Goal: Use online tool/utility: Utilize a website feature to perform a specific function

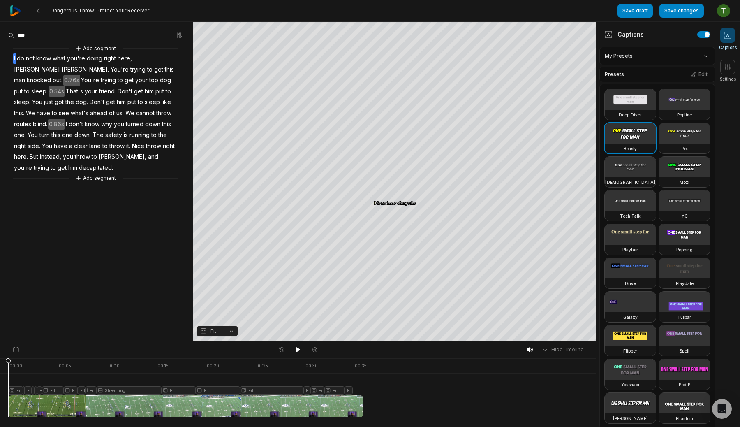
click at [125, 375] on div at bounding box center [185, 387] width 355 height 59
click at [105, 375] on div at bounding box center [185, 387] width 355 height 59
click at [118, 366] on div at bounding box center [185, 387] width 355 height 59
click at [403, 76] on div "Crop" at bounding box center [395, 78] width 22 height 7
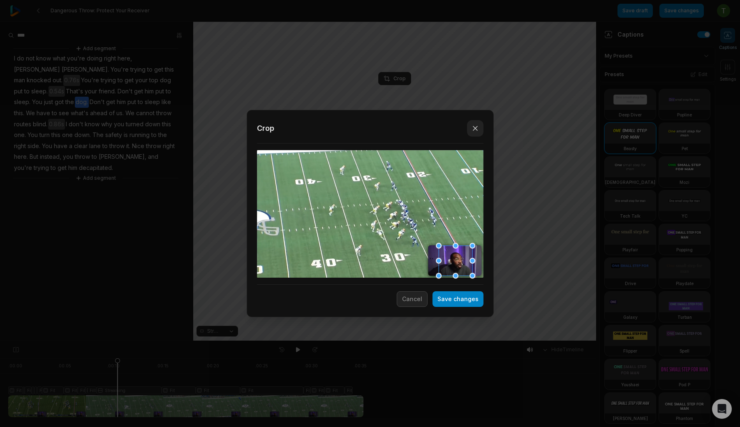
click at [479, 129] on icon "button" at bounding box center [475, 128] width 8 height 8
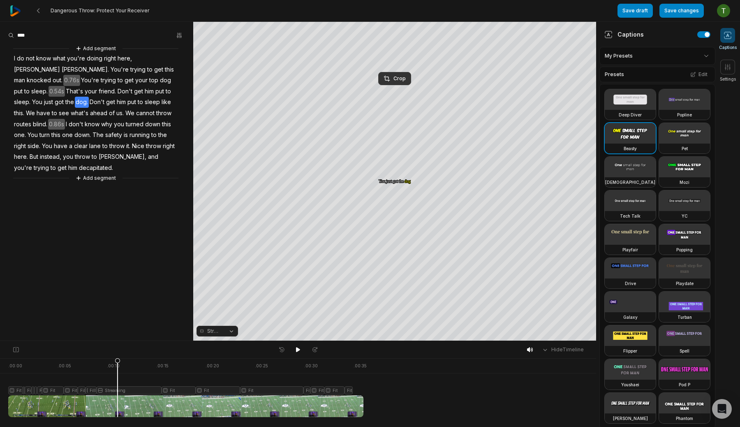
click at [19, 12] on img at bounding box center [15, 10] width 11 height 11
click at [396, 79] on div "Crop" at bounding box center [395, 78] width 22 height 7
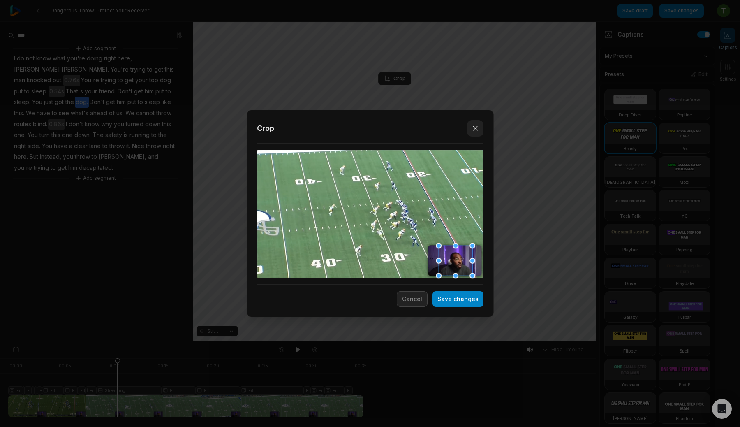
click at [474, 130] on icon "button" at bounding box center [475, 128] width 4 height 4
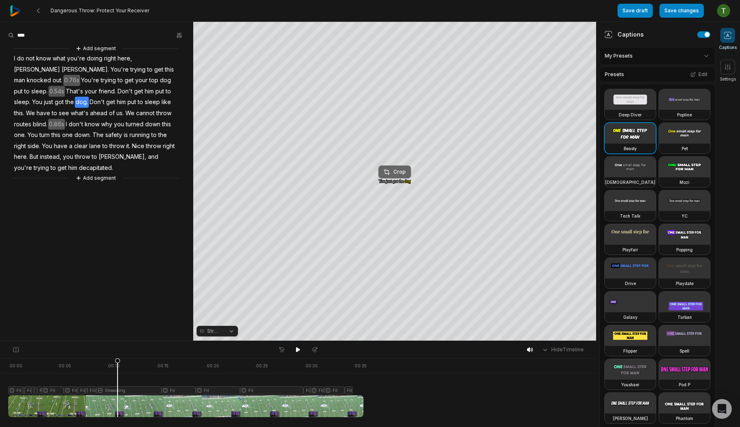
click at [398, 174] on div "Crop" at bounding box center [395, 171] width 22 height 7
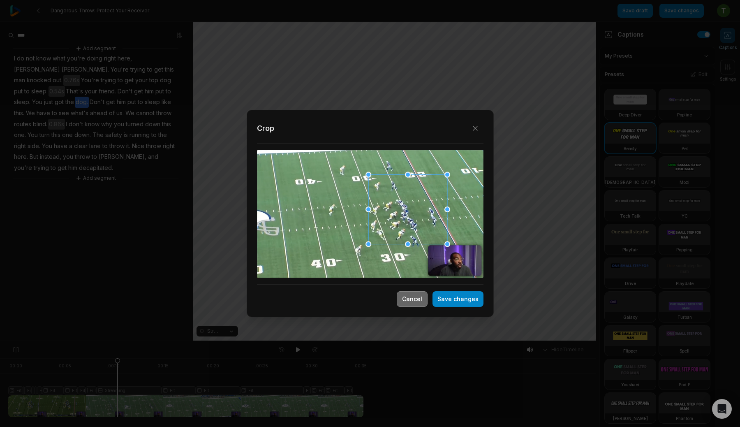
click at [412, 301] on button "Cancel" at bounding box center [412, 299] width 31 height 16
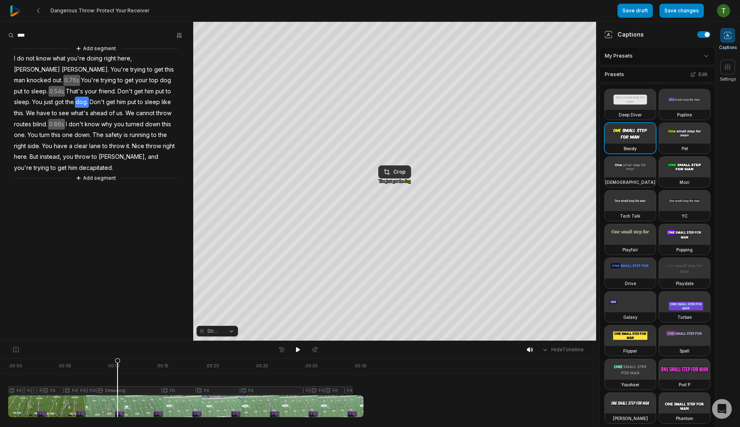
click at [215, 331] on span "Streaming" at bounding box center [214, 330] width 14 height 7
click at [396, 171] on div "Your browser does not support mp4 format. Your browser does not support mp4 for…" at bounding box center [298, 181] width 596 height 319
click at [396, 170] on div "Crop" at bounding box center [395, 171] width 22 height 7
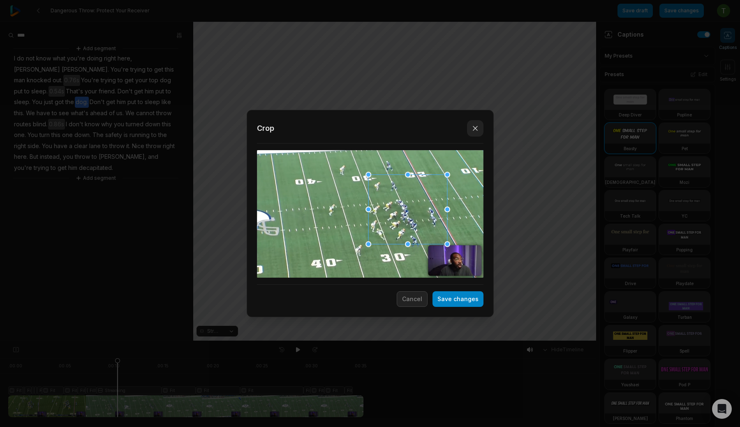
click at [480, 129] on button "Close" at bounding box center [475, 128] width 16 height 16
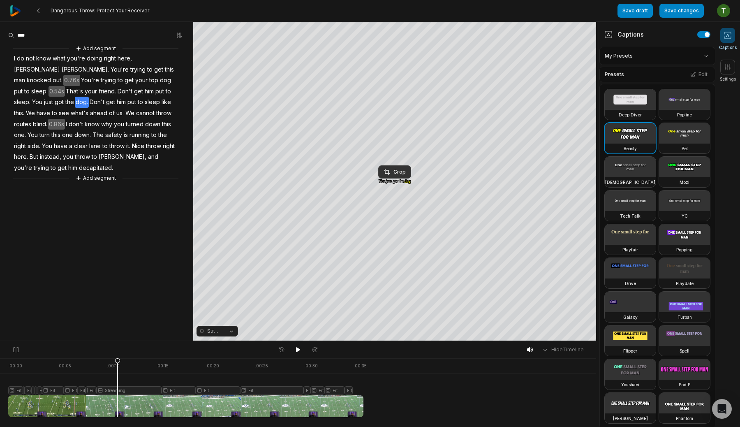
click at [14, 389] on div at bounding box center [185, 387] width 355 height 59
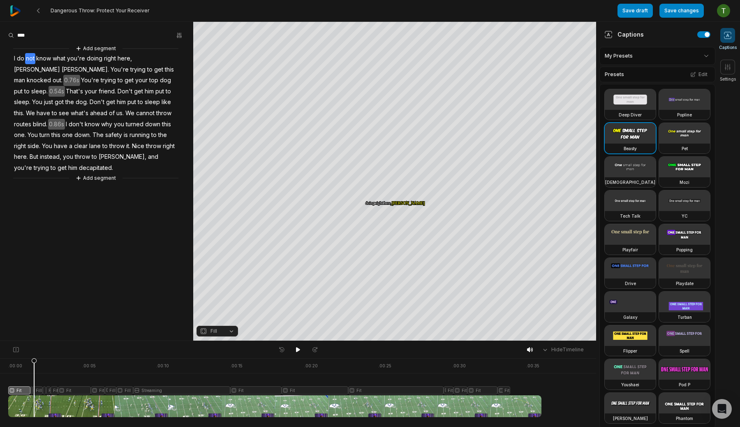
click at [34, 377] on div at bounding box center [274, 387] width 533 height 59
click at [16, 377] on div at bounding box center [274, 387] width 533 height 59
click at [35, 365] on div at bounding box center [274, 387] width 533 height 59
click at [43, 374] on div at bounding box center [274, 387] width 533 height 59
click at [46, 374] on div at bounding box center [274, 387] width 533 height 59
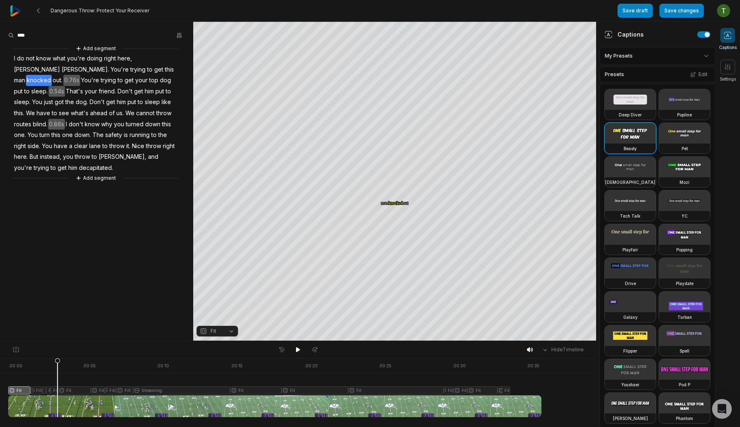
click at [58, 373] on div at bounding box center [274, 387] width 533 height 59
click at [52, 373] on div at bounding box center [274, 387] width 533 height 59
click at [33, 389] on div at bounding box center [274, 387] width 533 height 59
click at [30, 392] on div at bounding box center [274, 387] width 533 height 59
click at [44, 390] on div at bounding box center [274, 387] width 533 height 59
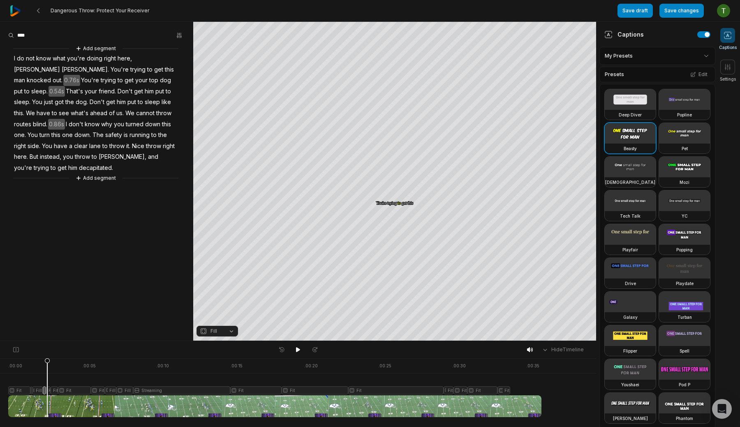
click at [47, 390] on div at bounding box center [274, 387] width 533 height 59
click at [54, 390] on div at bounding box center [274, 387] width 533 height 59
click at [69, 392] on div at bounding box center [274, 387] width 533 height 59
click at [99, 391] on div at bounding box center [274, 387] width 533 height 59
click at [113, 389] on div at bounding box center [274, 387] width 533 height 59
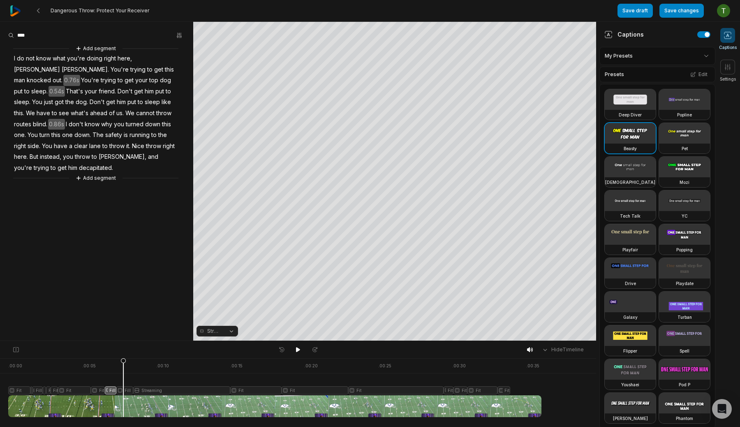
click at [123, 388] on div at bounding box center [274, 387] width 533 height 59
click at [145, 388] on div at bounding box center [274, 387] width 533 height 59
click at [125, 389] on div at bounding box center [274, 387] width 533 height 59
click at [153, 391] on div at bounding box center [274, 387] width 533 height 59
click at [234, 331] on button "Streaming" at bounding box center [218, 331] width 42 height 11
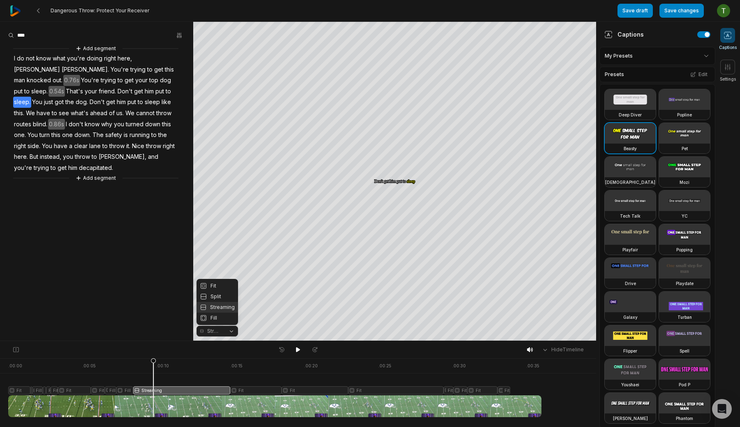
click at [276, 301] on div "Your browser does not support mp4 format. Your browser does not support mp4 for…" at bounding box center [298, 181] width 596 height 319
click at [228, 329] on button "Streaming" at bounding box center [218, 331] width 42 height 11
click at [144, 290] on div "Your browser does not support mp4 format. Your browser does not support mp4 for…" at bounding box center [298, 181] width 596 height 319
click at [125, 387] on div at bounding box center [274, 387] width 533 height 59
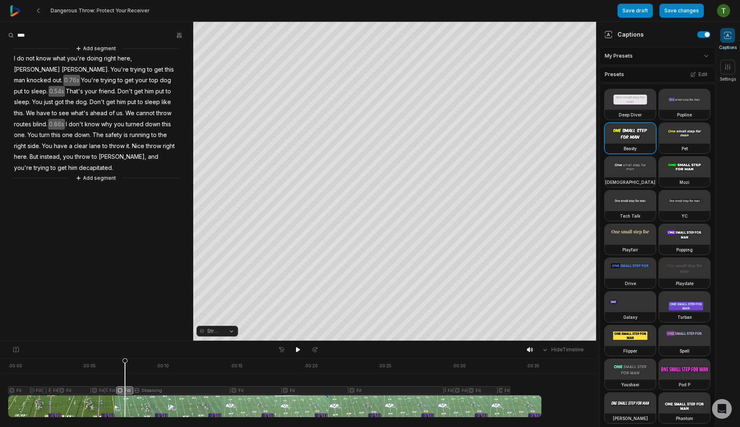
click at [164, 386] on div at bounding box center [274, 387] width 533 height 59
click at [224, 332] on button "Streaming" at bounding box center [218, 331] width 42 height 11
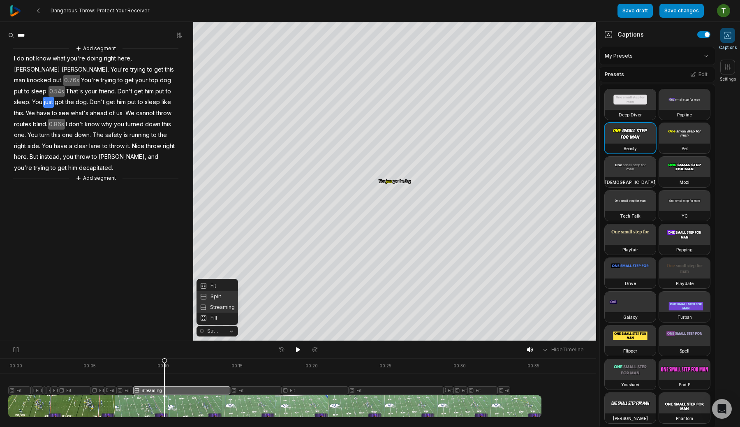
click at [229, 296] on div "Split" at bounding box center [218, 296] width 42 height 11
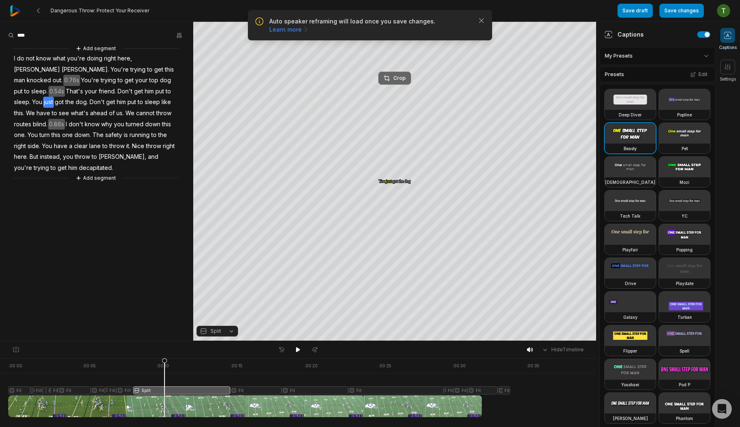
click at [395, 81] on div "Crop" at bounding box center [395, 77] width 22 height 7
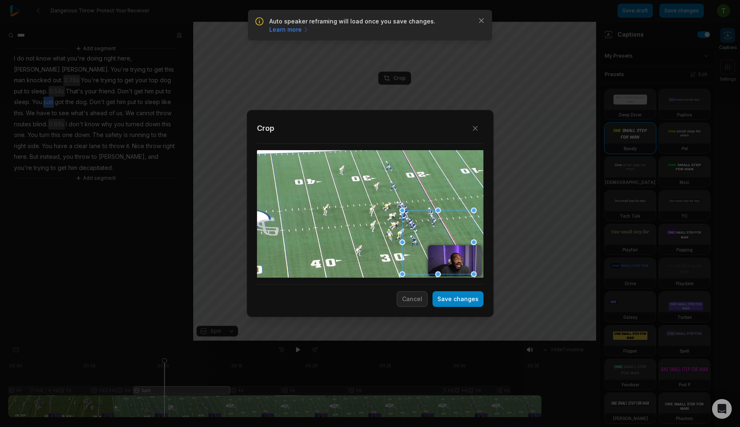
drag, startPoint x: 377, startPoint y: 205, endPoint x: 445, endPoint y: 232, distance: 72.9
click at [445, 233] on div at bounding box center [438, 243] width 72 height 64
drag, startPoint x: 401, startPoint y: 211, endPoint x: 451, endPoint y: 238, distance: 56.7
click at [451, 341] on div "Close Crop Save changes Cancel" at bounding box center [370, 341] width 740 height 0
click at [463, 260] on div at bounding box center [457, 261] width 30 height 27
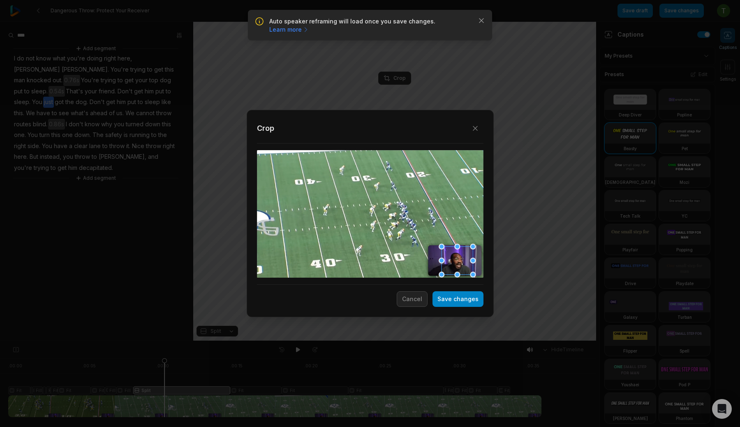
click at [441, 246] on div at bounding box center [442, 246] width 6 height 6
click at [460, 258] on div at bounding box center [456, 261] width 31 height 28
click at [470, 297] on button "Save changes" at bounding box center [458, 299] width 51 height 16
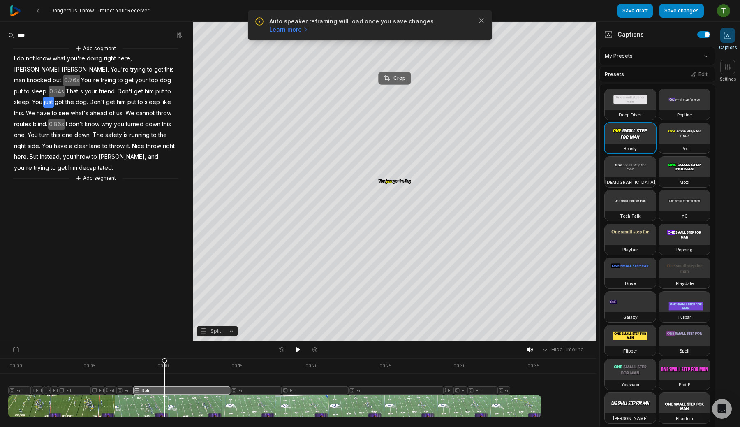
click at [387, 72] on button "Crop" at bounding box center [394, 78] width 33 height 13
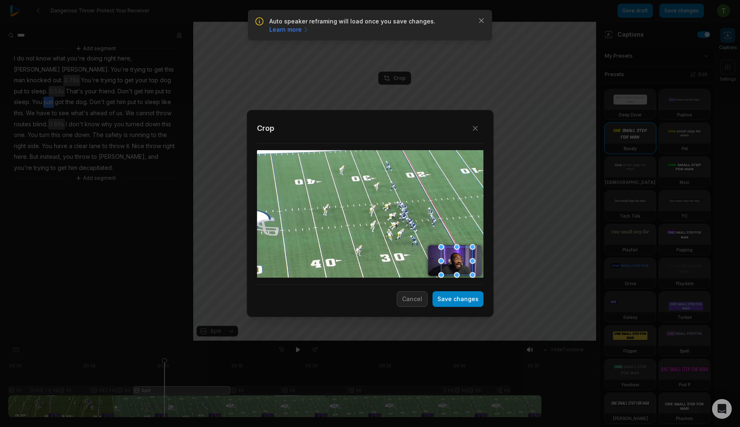
click at [456, 253] on div at bounding box center [456, 261] width 31 height 28
click at [472, 296] on button "Save changes" at bounding box center [458, 299] width 51 height 16
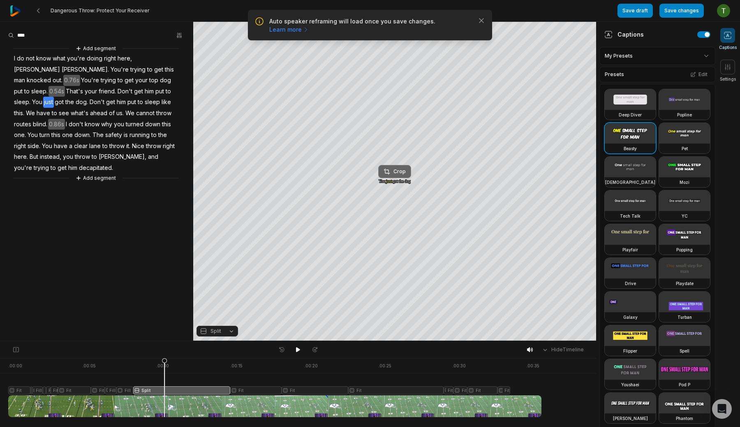
click at [399, 171] on div "Crop" at bounding box center [395, 171] width 22 height 7
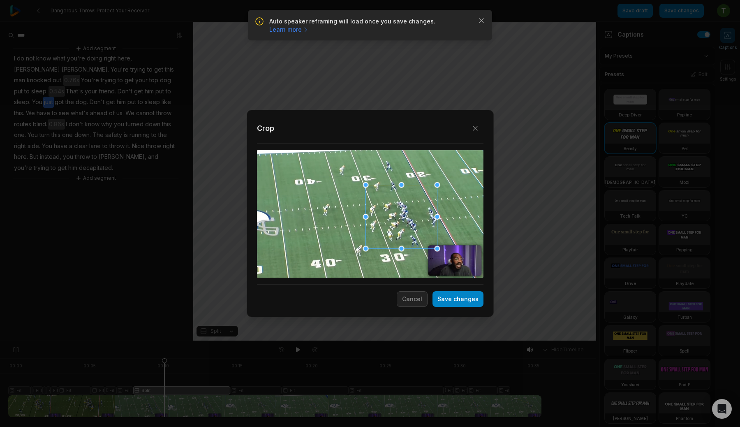
drag, startPoint x: 373, startPoint y: 228, endPoint x: 404, endPoint y: 231, distance: 31.4
click at [404, 231] on div at bounding box center [402, 217] width 72 height 64
click at [462, 296] on button "Save changes" at bounding box center [458, 299] width 51 height 16
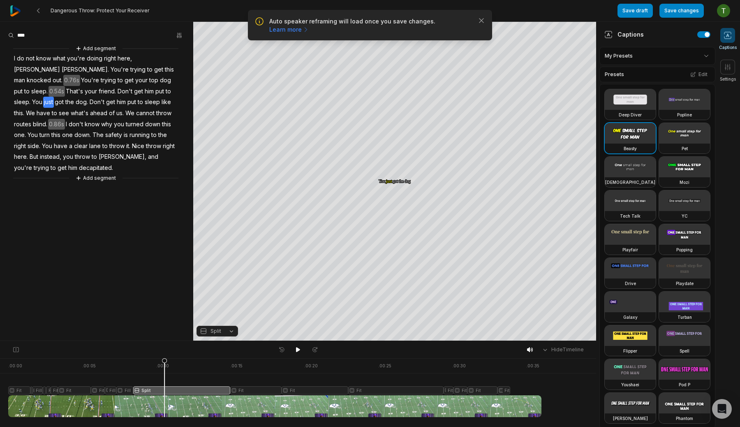
click at [141, 360] on div at bounding box center [274, 387] width 533 height 59
click at [160, 361] on div at bounding box center [274, 387] width 533 height 59
click at [144, 361] on div at bounding box center [274, 387] width 533 height 59
click at [135, 361] on div at bounding box center [274, 387] width 533 height 59
click at [145, 362] on div at bounding box center [274, 387] width 533 height 59
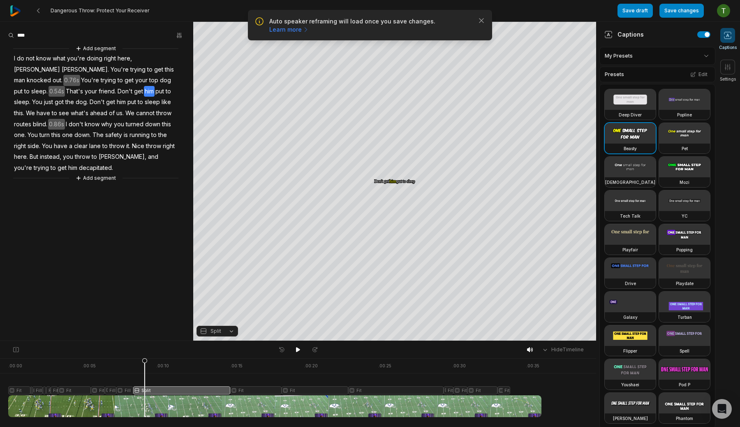
click at [150, 362] on div at bounding box center [274, 387] width 533 height 59
click at [156, 362] on div at bounding box center [274, 387] width 533 height 59
click at [162, 362] on div at bounding box center [274, 387] width 533 height 59
click at [175, 362] on div at bounding box center [274, 387] width 533 height 59
click at [184, 365] on div at bounding box center [274, 387] width 533 height 59
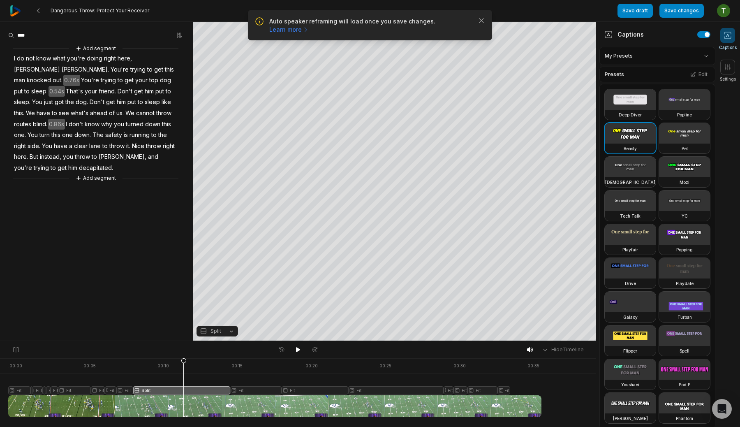
click at [201, 367] on div at bounding box center [274, 387] width 533 height 59
click at [187, 373] on div at bounding box center [274, 387] width 533 height 59
click at [210, 372] on div at bounding box center [274, 387] width 533 height 59
click at [219, 371] on div at bounding box center [274, 387] width 533 height 59
click at [225, 371] on div at bounding box center [274, 387] width 533 height 59
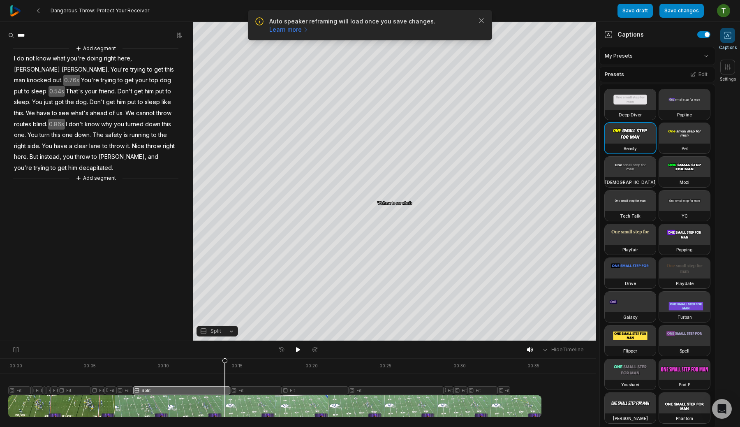
click at [216, 371] on div at bounding box center [274, 387] width 533 height 59
click at [181, 373] on div at bounding box center [274, 387] width 533 height 59
click at [190, 371] on div at bounding box center [274, 387] width 533 height 59
click at [201, 372] on div at bounding box center [274, 387] width 533 height 59
click at [223, 375] on div at bounding box center [274, 387] width 533 height 59
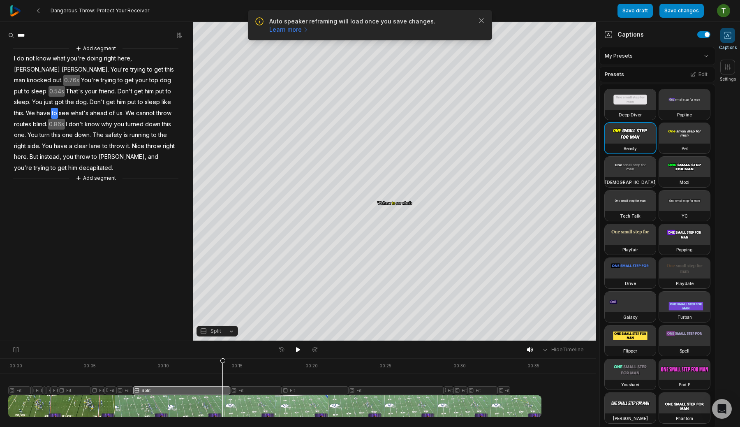
click at [226, 374] on div at bounding box center [274, 387] width 533 height 59
click at [126, 389] on div at bounding box center [274, 387] width 533 height 59
click at [155, 387] on div at bounding box center [274, 387] width 533 height 59
click at [167, 412] on div at bounding box center [274, 387] width 533 height 59
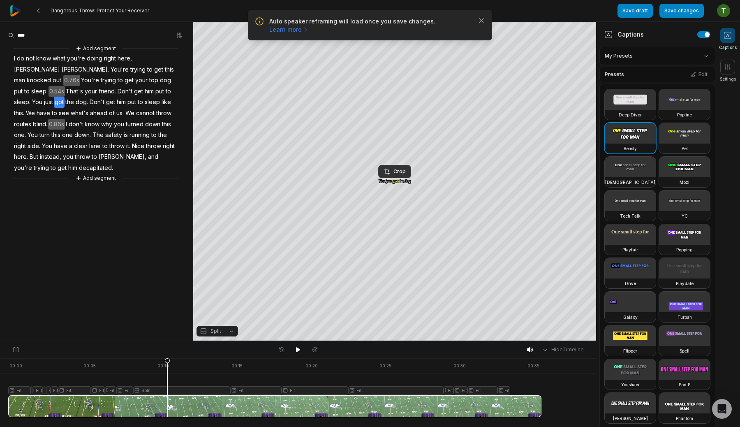
click at [149, 391] on div at bounding box center [274, 387] width 533 height 59
click at [134, 363] on div at bounding box center [274, 387] width 533 height 59
click at [140, 364] on div at bounding box center [274, 387] width 533 height 59
click at [160, 366] on div at bounding box center [274, 387] width 533 height 59
click at [174, 366] on div at bounding box center [274, 387] width 533 height 59
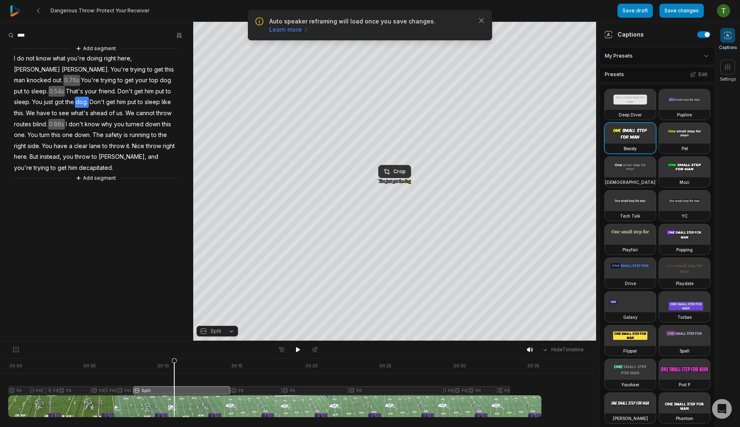
click at [188, 365] on div at bounding box center [274, 387] width 533 height 59
click at [199, 365] on div at bounding box center [274, 387] width 533 height 59
click at [199, 365] on icon at bounding box center [200, 387] width 6 height 59
click at [299, 349] on icon at bounding box center [298, 349] width 4 height 5
click at [299, 349] on icon at bounding box center [298, 349] width 7 height 7
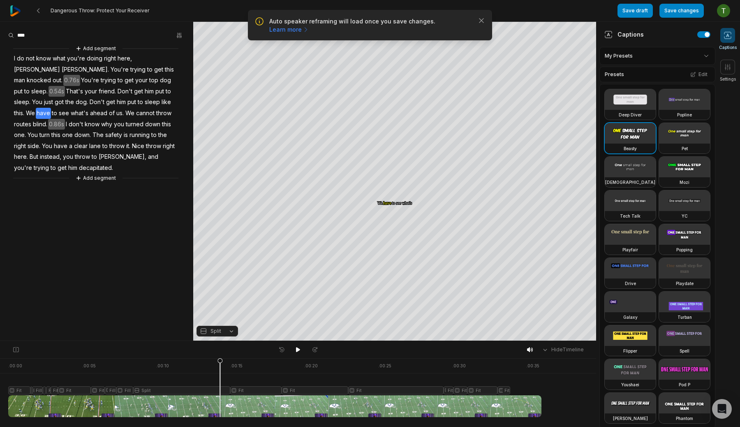
click at [14, 364] on div at bounding box center [274, 387] width 533 height 59
click at [297, 343] on div "Hide Timeline" at bounding box center [298, 349] width 596 height 17
click at [297, 348] on icon at bounding box center [298, 349] width 4 height 5
click at [303, 364] on div at bounding box center [274, 387] width 533 height 59
click at [295, 351] on icon at bounding box center [298, 349] width 7 height 7
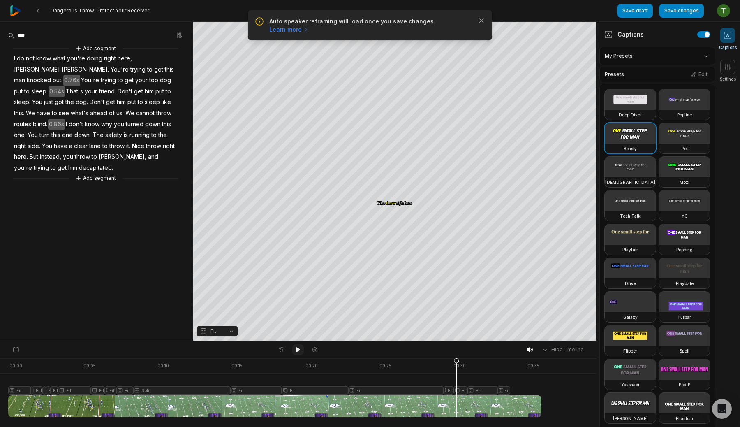
click at [295, 351] on icon at bounding box center [298, 349] width 7 height 7
click at [295, 350] on icon at bounding box center [298, 349] width 7 height 7
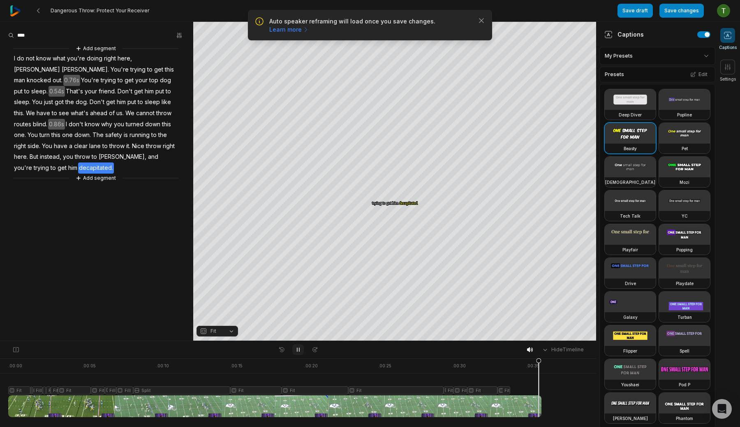
click at [295, 350] on icon at bounding box center [298, 349] width 7 height 7
click at [296, 353] on button at bounding box center [298, 349] width 12 height 11
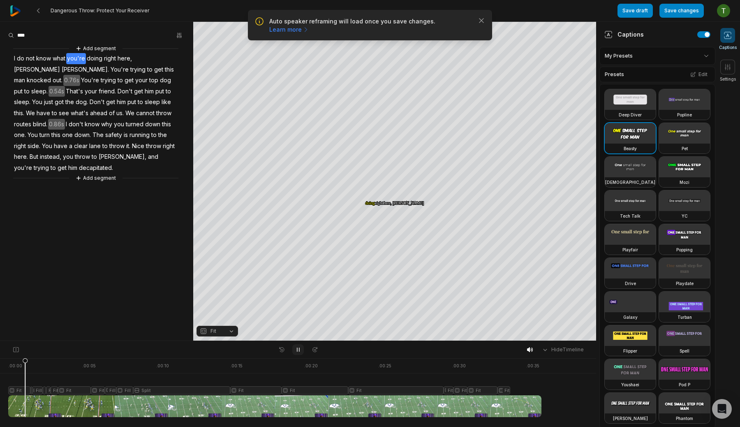
click at [296, 353] on button at bounding box center [298, 349] width 12 height 11
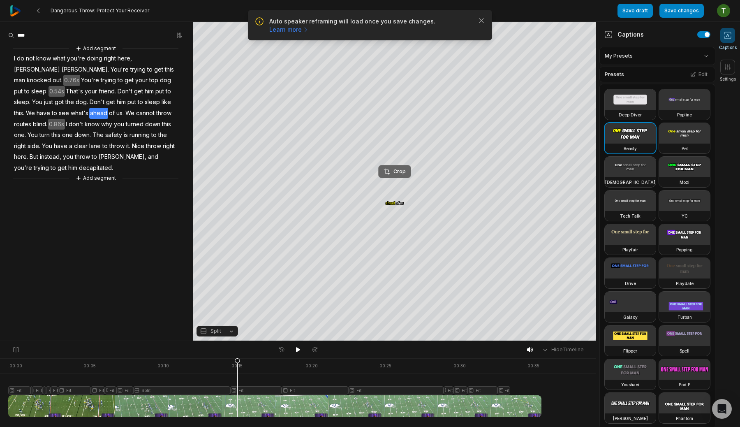
click at [401, 171] on div "Crop" at bounding box center [395, 171] width 22 height 7
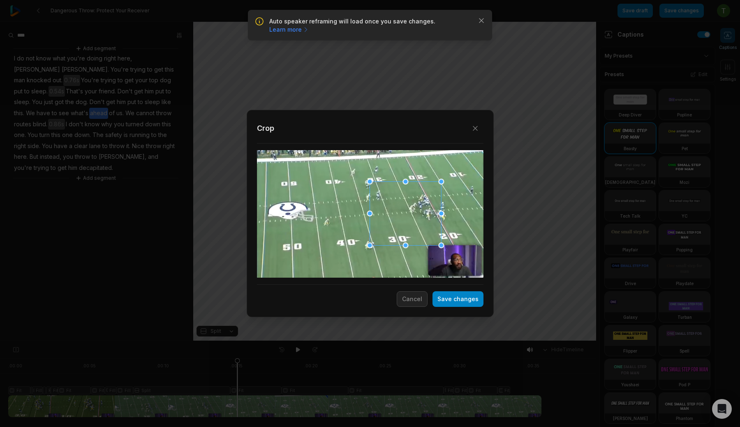
drag, startPoint x: 403, startPoint y: 205, endPoint x: 408, endPoint y: 202, distance: 5.0
click at [408, 202] on div at bounding box center [406, 214] width 72 height 64
click at [452, 297] on button "Save changes" at bounding box center [458, 299] width 51 height 16
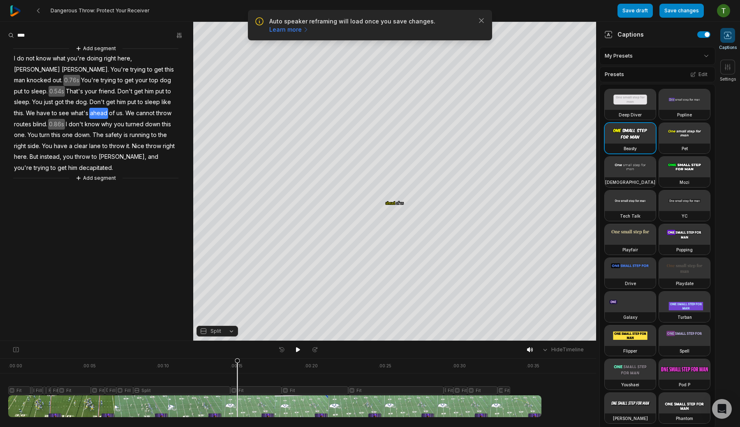
click at [230, 359] on div at bounding box center [274, 387] width 533 height 59
click at [195, 362] on div at bounding box center [274, 387] width 533 height 59
click at [151, 364] on div at bounding box center [274, 387] width 533 height 59
click at [300, 347] on icon at bounding box center [298, 349] width 7 height 7
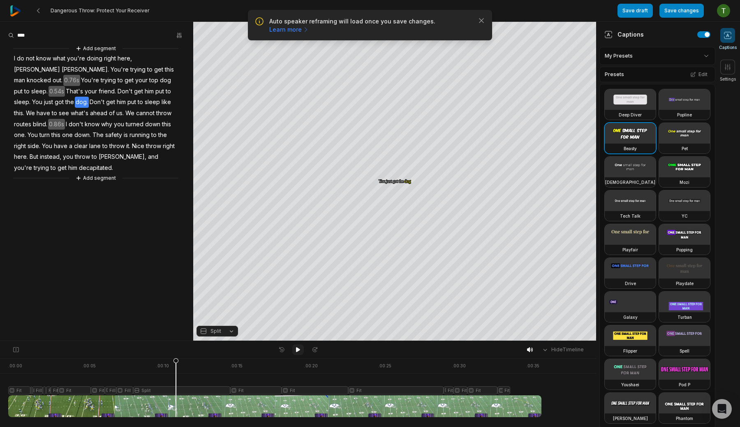
click at [300, 347] on icon at bounding box center [298, 349] width 7 height 7
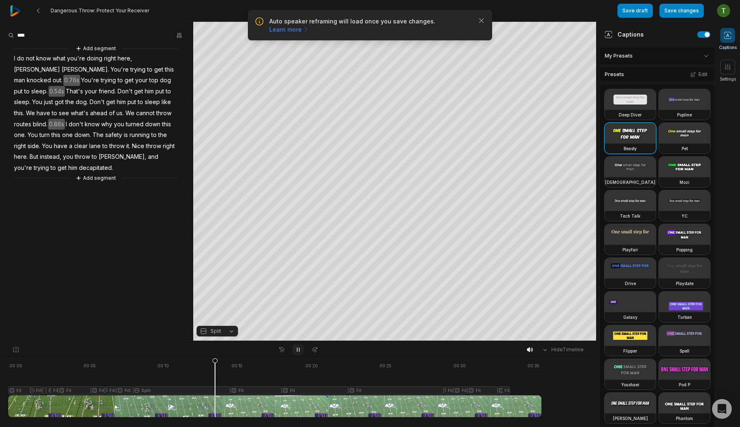
click at [300, 347] on icon at bounding box center [298, 349] width 7 height 7
click at [295, 348] on icon at bounding box center [298, 349] width 7 height 7
click at [198, 361] on div at bounding box center [274, 387] width 533 height 59
click at [296, 351] on icon at bounding box center [298, 349] width 4 height 5
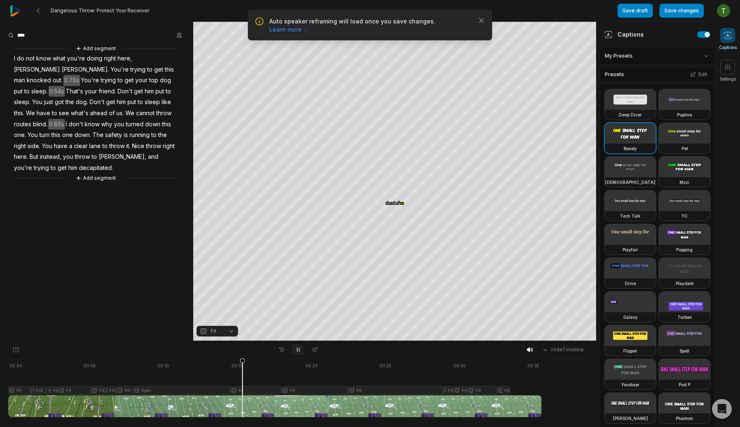
click at [296, 351] on icon at bounding box center [298, 349] width 7 height 7
click at [296, 351] on icon at bounding box center [298, 349] width 4 height 5
click at [296, 351] on icon at bounding box center [298, 349] width 7 height 7
click at [186, 370] on div at bounding box center [274, 387] width 533 height 59
click at [161, 375] on div at bounding box center [274, 387] width 533 height 59
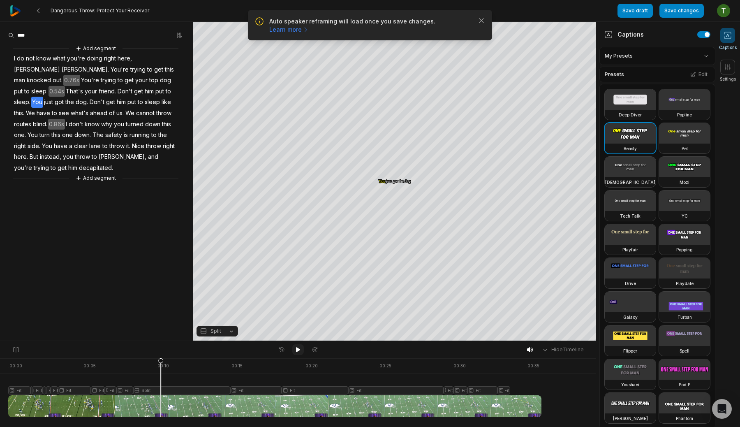
click at [294, 350] on button at bounding box center [298, 349] width 12 height 11
click at [205, 401] on div at bounding box center [274, 387] width 533 height 59
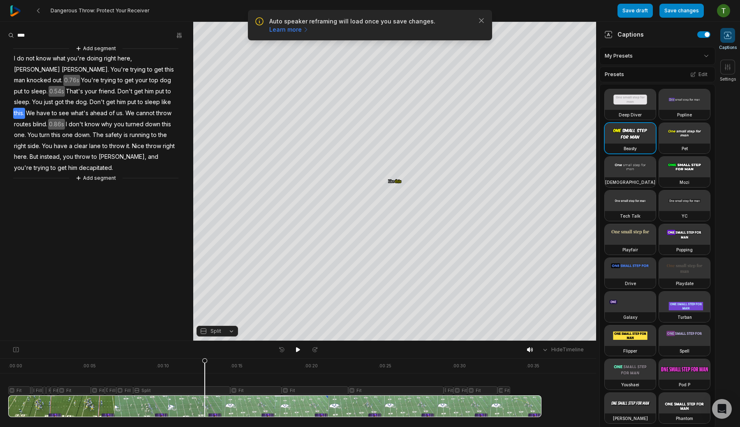
click at [192, 387] on div at bounding box center [274, 387] width 533 height 59
click at [213, 329] on span "Split" at bounding box center [216, 330] width 11 height 7
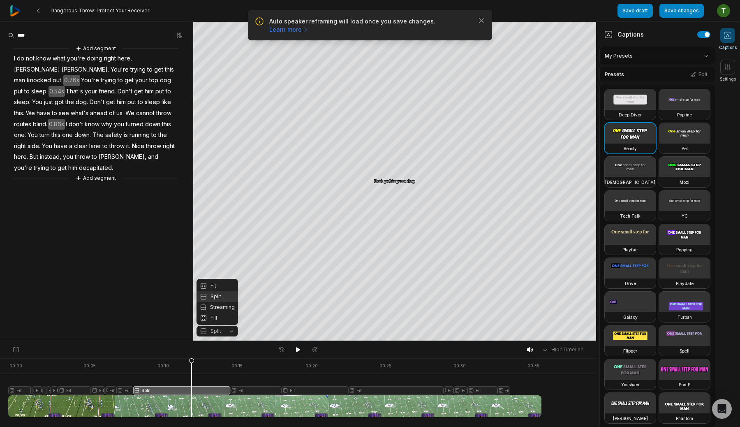
click at [382, 231] on div "Your browser does not support mp4 format. Your browser does not support mp4 for…" at bounding box center [298, 181] width 596 height 319
click at [400, 176] on button "Crop" at bounding box center [394, 171] width 33 height 13
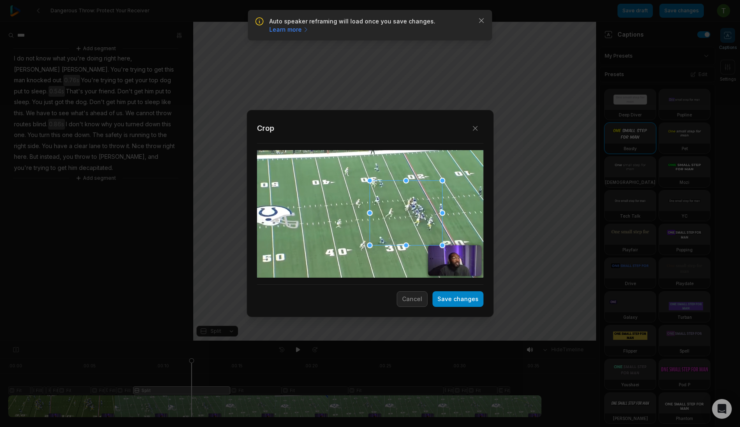
click at [444, 183] on div at bounding box center [443, 181] width 6 height 6
click at [416, 306] on button "Cancel" at bounding box center [412, 299] width 31 height 16
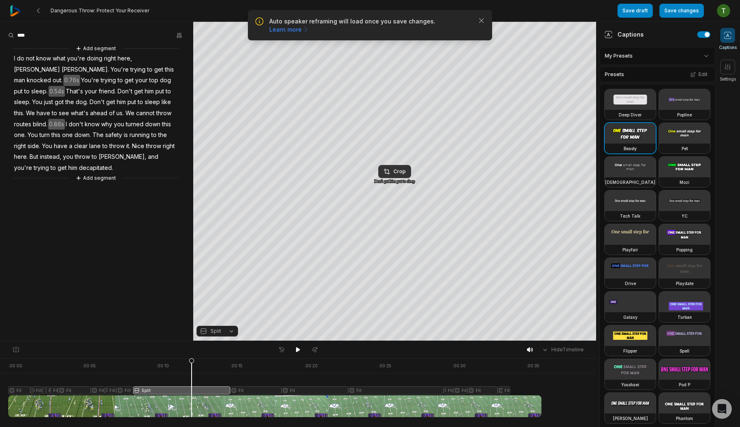
click at [148, 363] on div at bounding box center [274, 387] width 533 height 59
click at [402, 171] on div "Crop" at bounding box center [395, 171] width 22 height 7
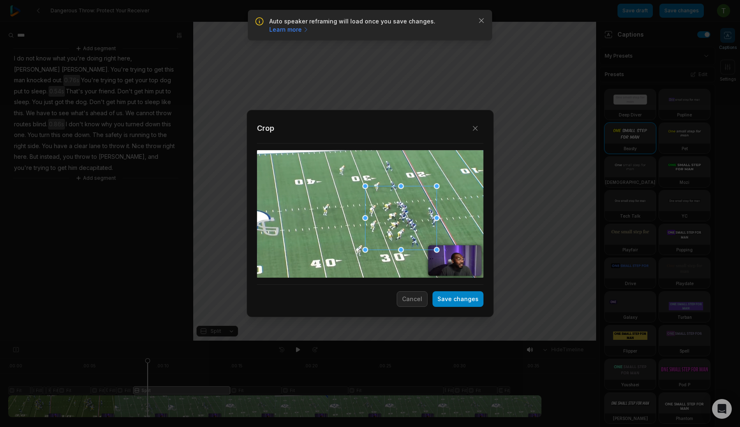
drag, startPoint x: 417, startPoint y: 211, endPoint x: 412, endPoint y: 215, distance: 6.4
click at [412, 215] on div at bounding box center [401, 218] width 72 height 64
click at [418, 213] on div at bounding box center [402, 216] width 72 height 64
drag, startPoint x: 438, startPoint y: 184, endPoint x: 441, endPoint y: 180, distance: 5.4
click at [441, 180] on div at bounding box center [441, 181] width 6 height 6
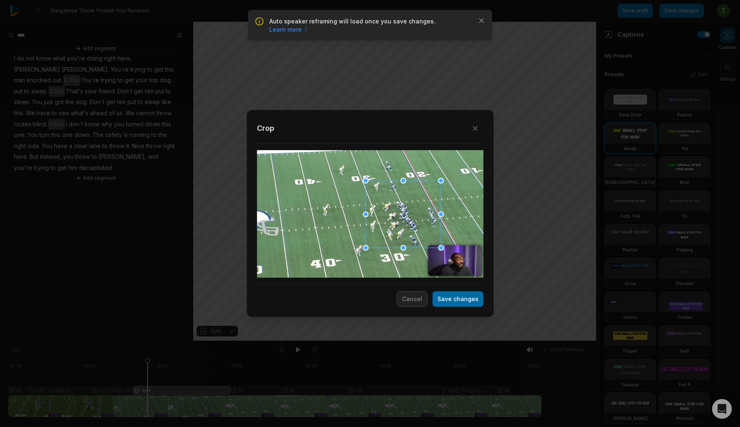
click at [459, 294] on button "Save changes" at bounding box center [458, 299] width 51 height 16
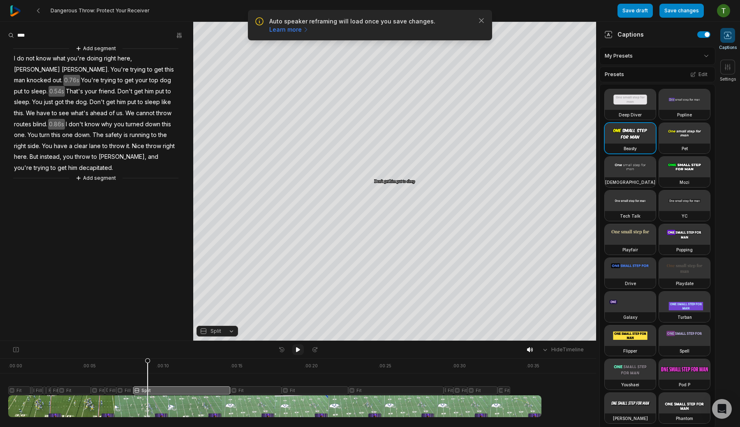
click at [296, 345] on button at bounding box center [298, 349] width 12 height 11
click at [301, 345] on button at bounding box center [298, 349] width 12 height 11
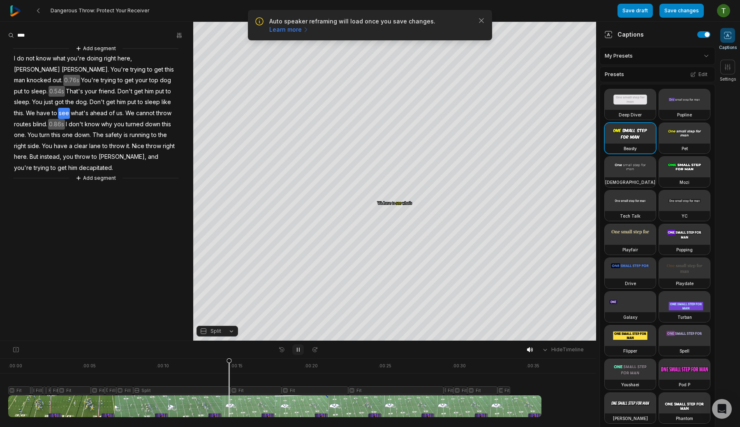
click at [301, 345] on button at bounding box center [298, 349] width 12 height 11
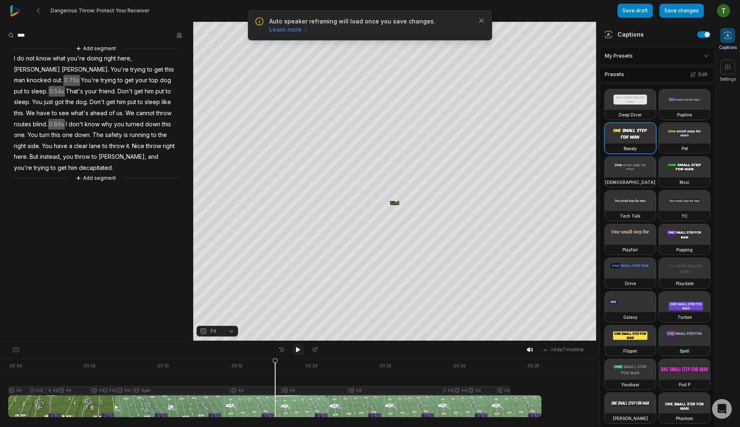
click at [301, 345] on button at bounding box center [298, 349] width 12 height 11
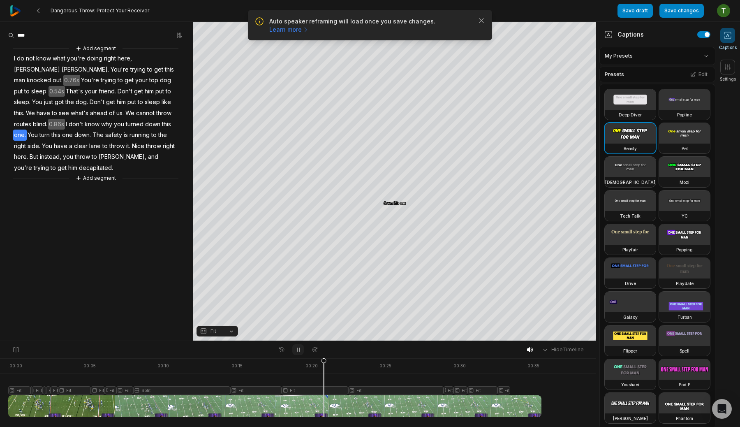
click at [301, 345] on button at bounding box center [298, 349] width 12 height 11
click at [386, 361] on div at bounding box center [274, 387] width 533 height 59
click at [416, 361] on div at bounding box center [274, 387] width 533 height 59
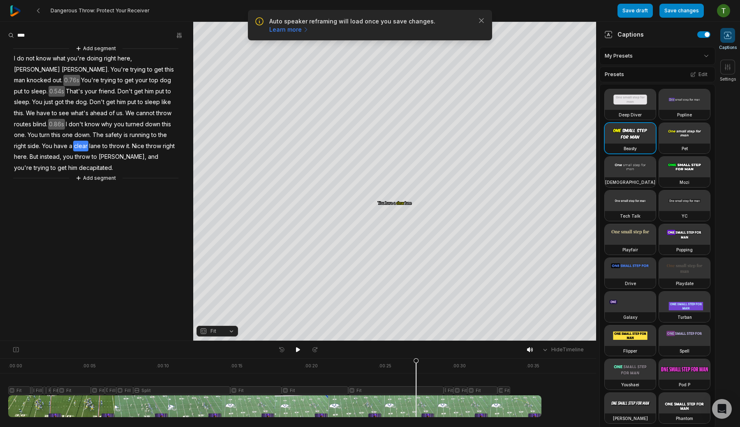
click at [445, 361] on div at bounding box center [274, 387] width 533 height 59
click at [474, 363] on div at bounding box center [274, 387] width 533 height 59
click at [493, 361] on div at bounding box center [274, 387] width 533 height 59
click at [519, 359] on div at bounding box center [274, 387] width 533 height 59
click at [685, 8] on button "Save changes" at bounding box center [682, 11] width 44 height 14
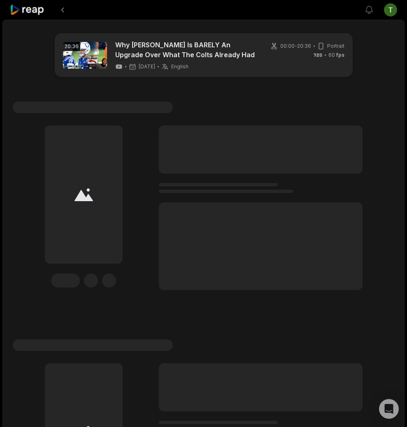
scroll to position [635, 0]
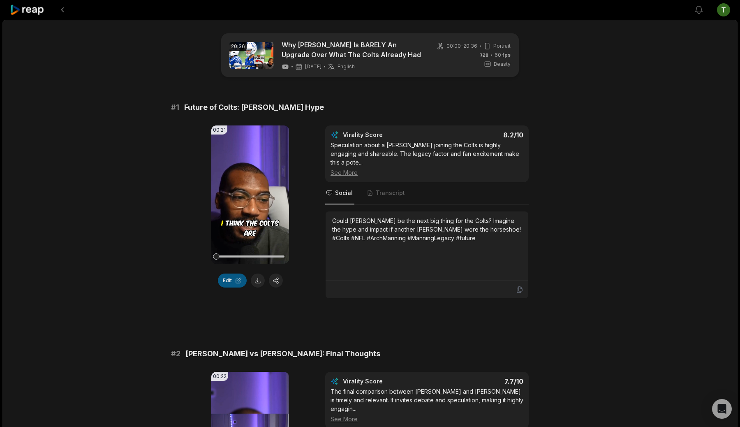
click at [224, 279] on button "Edit" at bounding box center [232, 280] width 29 height 14
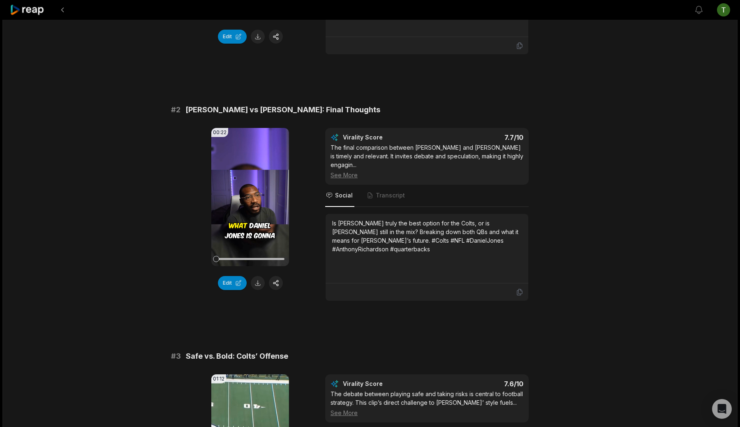
scroll to position [245, 0]
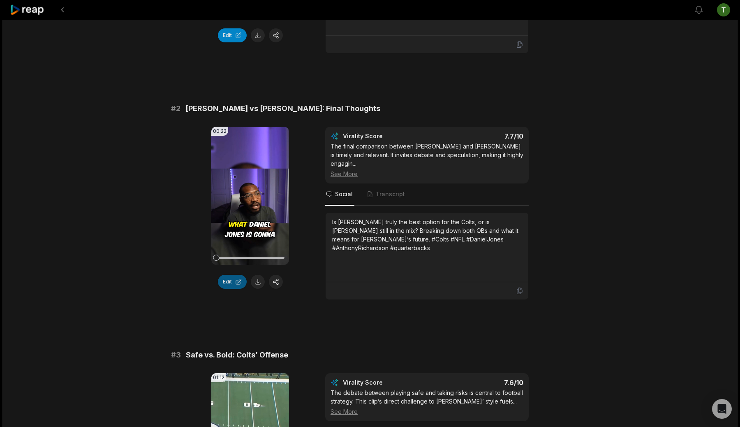
click at [225, 275] on button "Edit" at bounding box center [232, 282] width 29 height 14
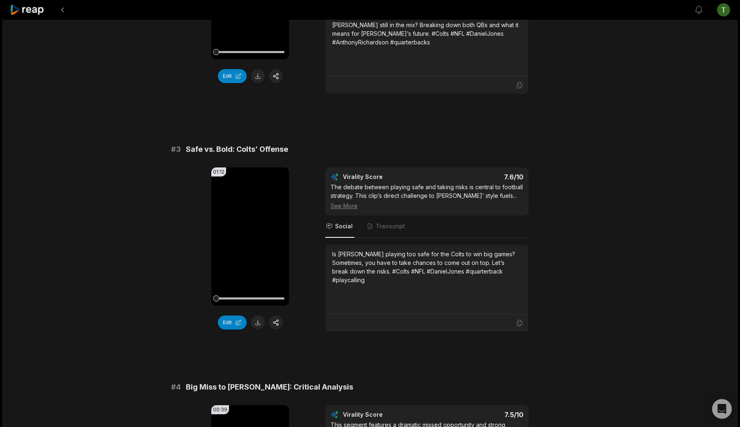
scroll to position [463, 0]
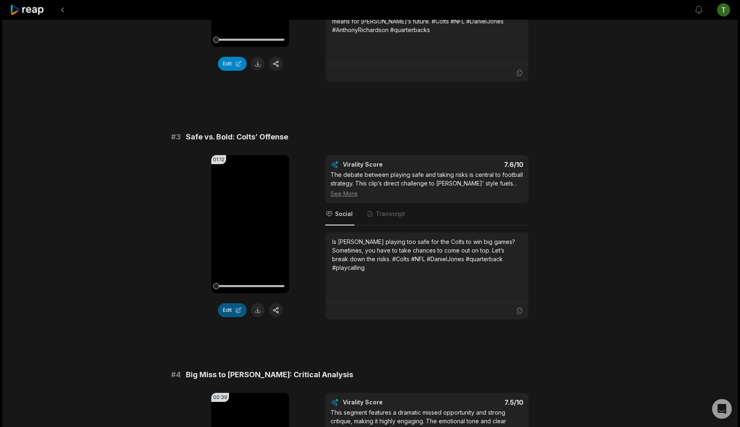
click at [239, 303] on button "Edit" at bounding box center [232, 310] width 29 height 14
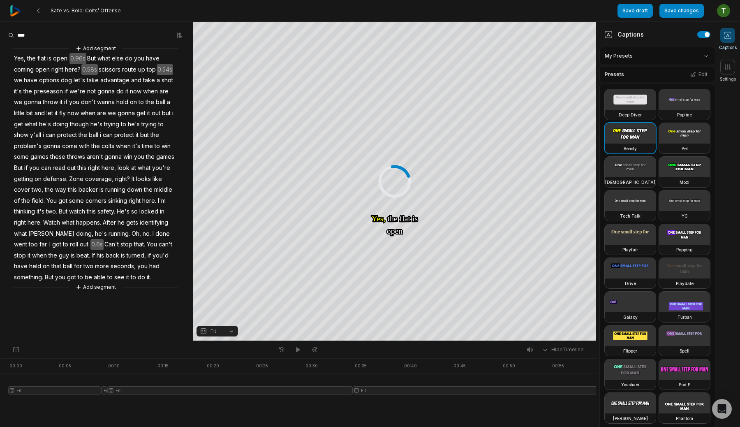
scroll to position [463, 0]
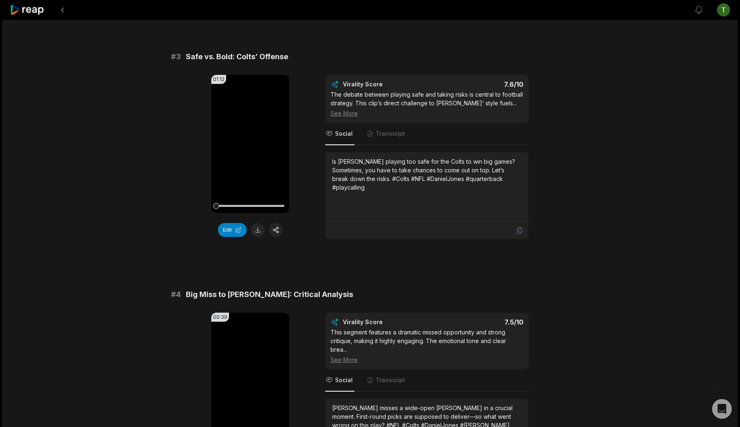
scroll to position [625, 0]
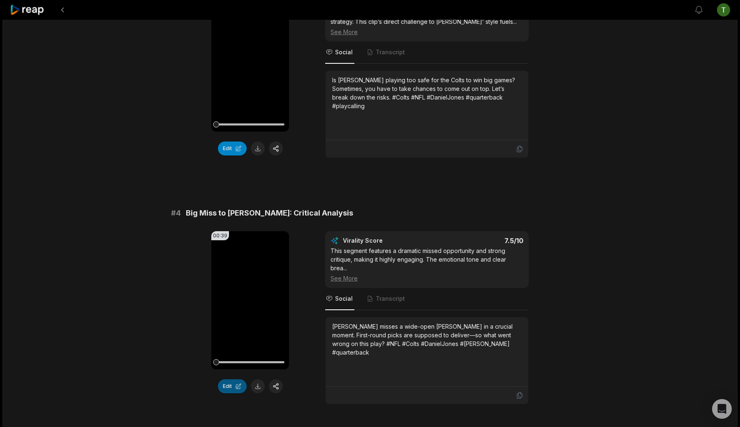
click at [220, 379] on button "Edit" at bounding box center [232, 386] width 29 height 14
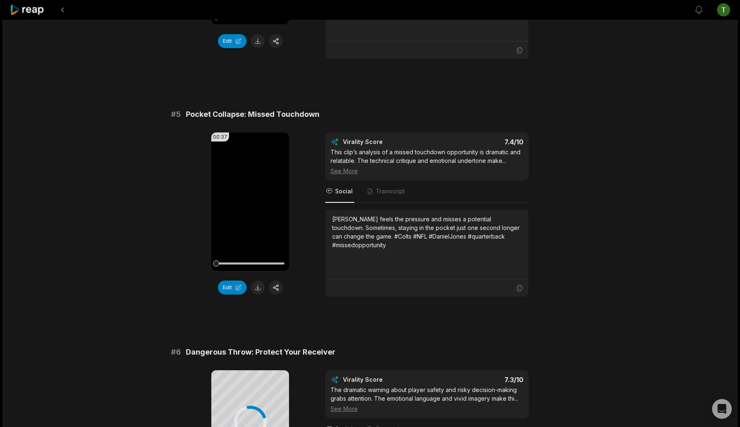
scroll to position [984, 0]
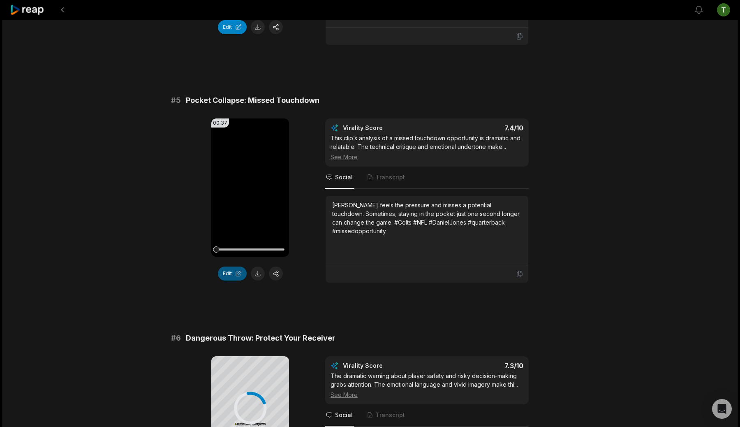
click at [229, 266] on button "Edit" at bounding box center [232, 273] width 29 height 14
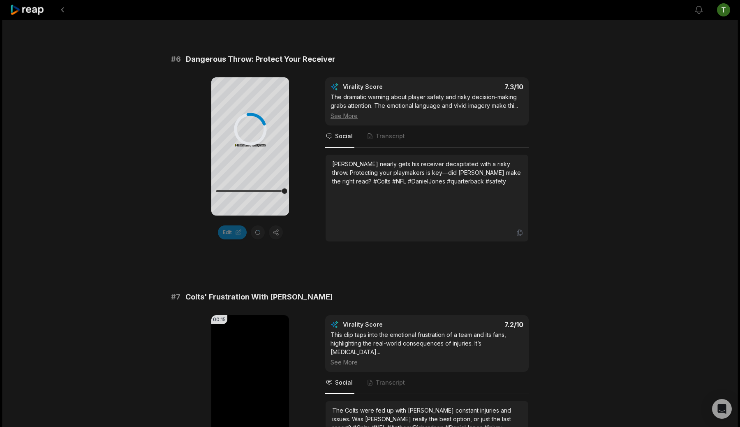
scroll to position [1344, 0]
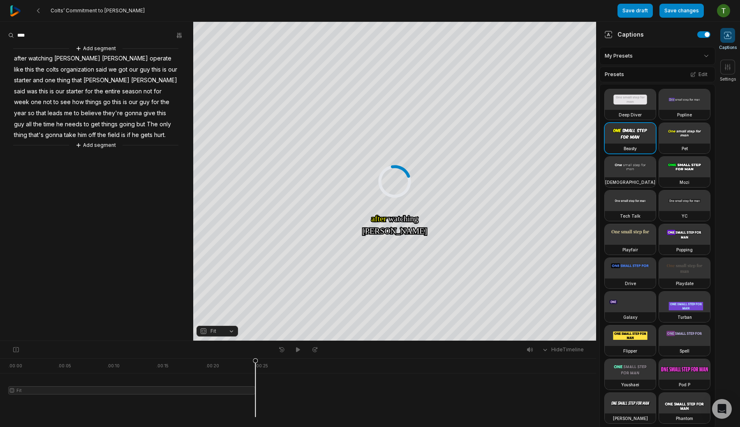
scroll to position [2096, 0]
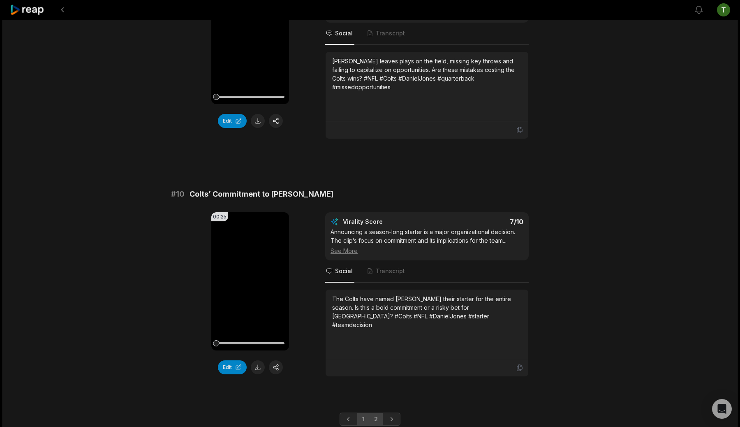
click at [372, 412] on link "2" at bounding box center [376, 418] width 14 height 13
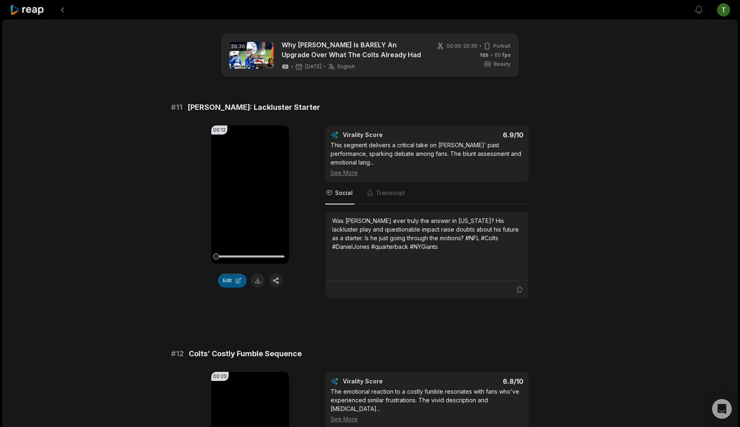
click at [234, 279] on button "Edit" at bounding box center [232, 280] width 29 height 14
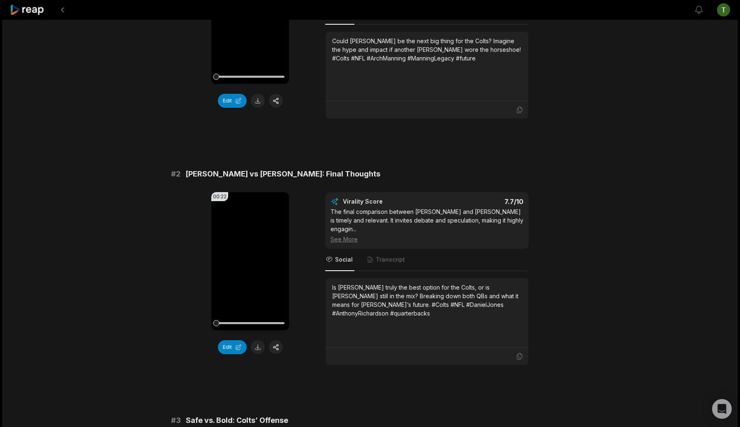
scroll to position [195, 0]
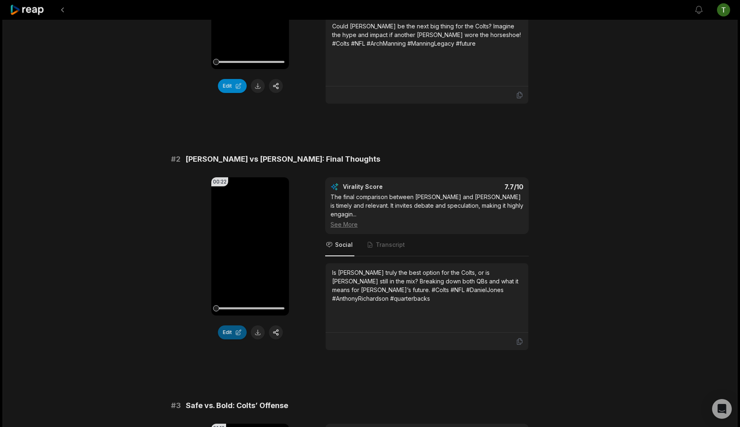
click at [229, 328] on button "Edit" at bounding box center [232, 332] width 29 height 14
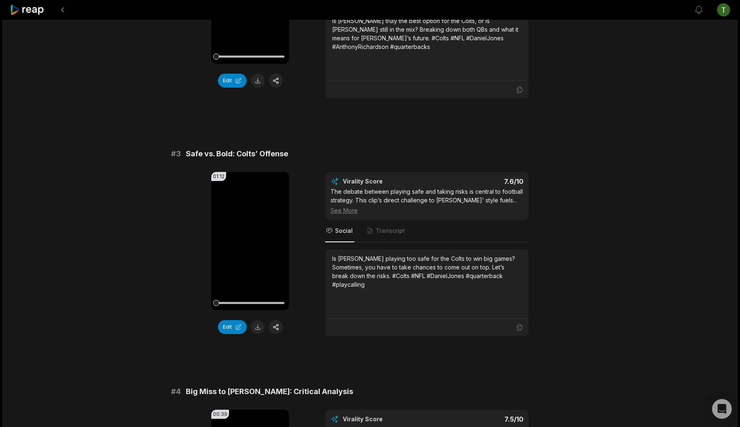
scroll to position [456, 0]
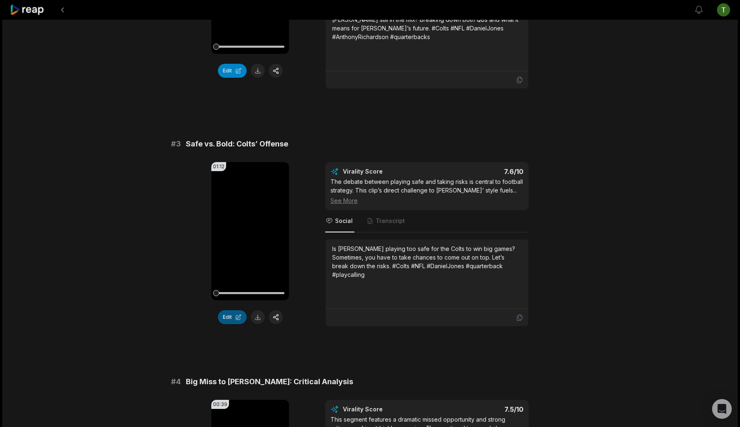
click at [225, 310] on button "Edit" at bounding box center [232, 317] width 29 height 14
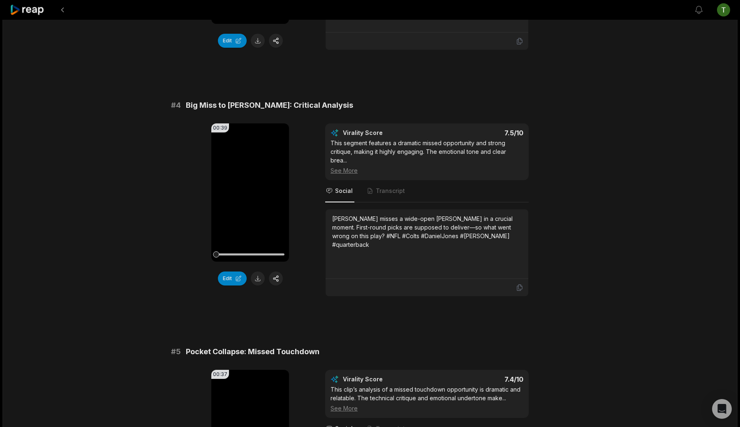
scroll to position [737, 0]
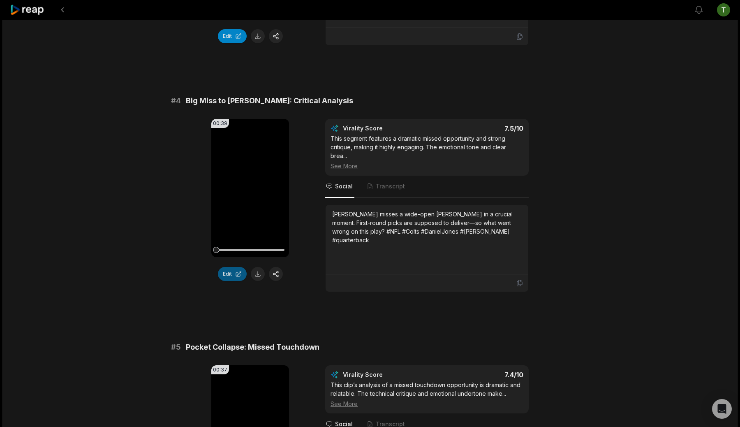
click at [235, 267] on button "Edit" at bounding box center [232, 274] width 29 height 14
